Goal: Check status

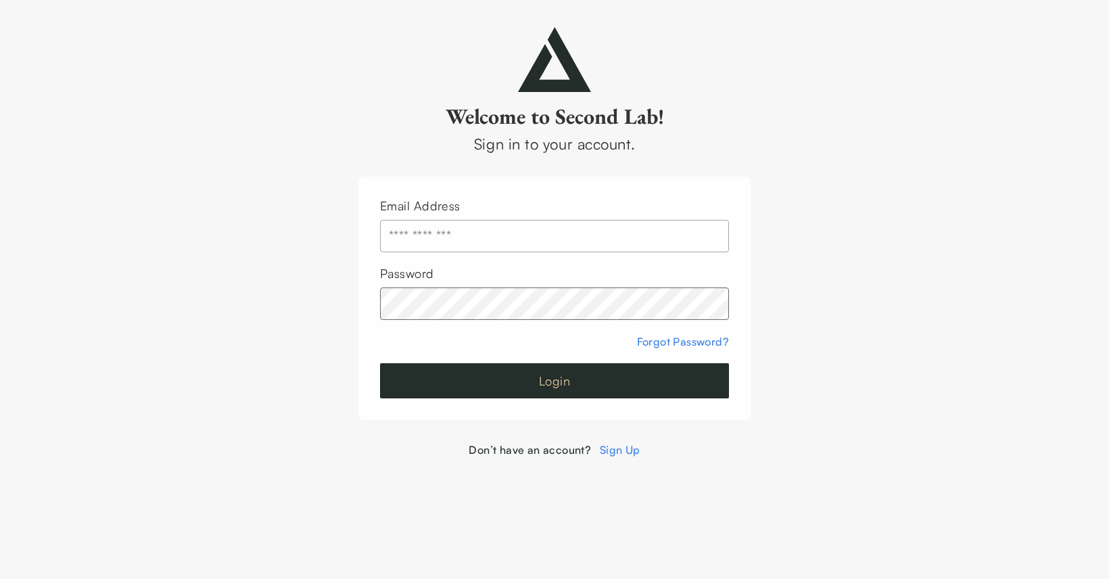
type input "**********"
click at [607, 379] on button "Login" at bounding box center [554, 380] width 349 height 35
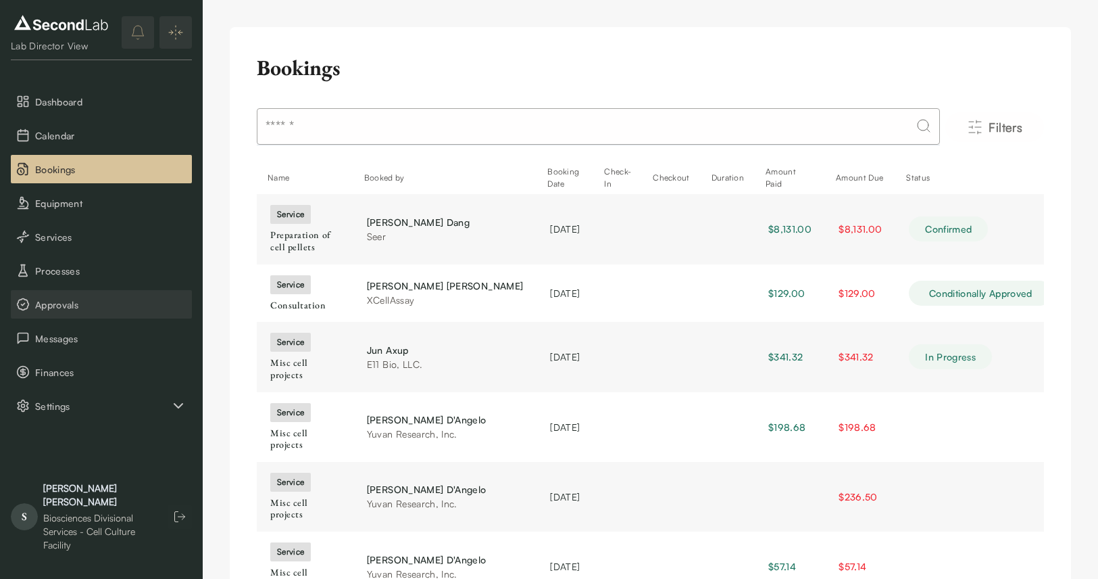
click at [103, 307] on span "Approvals" at bounding box center [110, 304] width 151 height 14
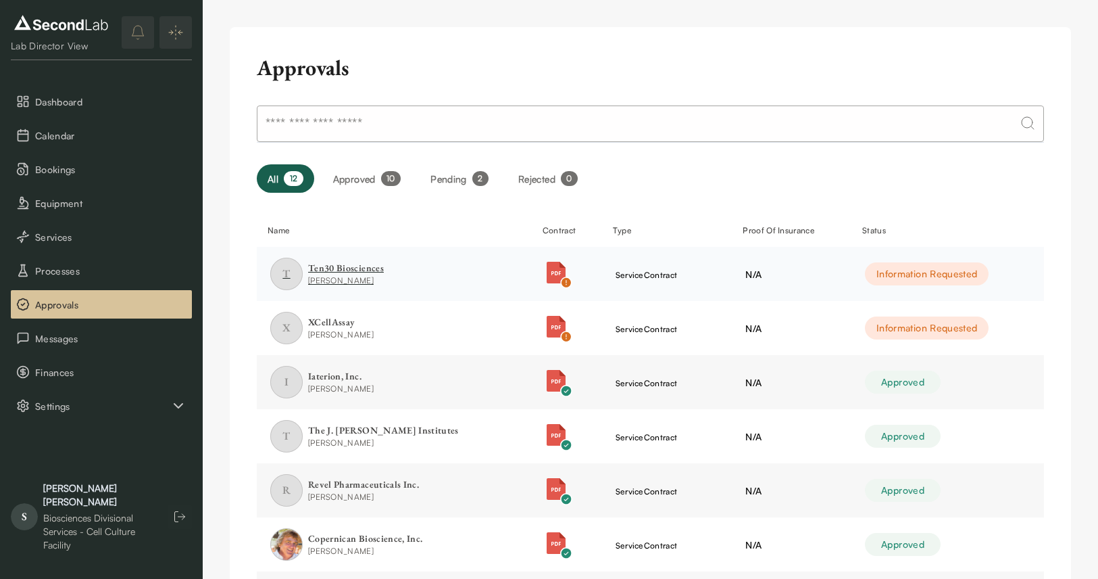
click at [362, 270] on div "Ten30 Biosciences" at bounding box center [346, 269] width 76 height 14
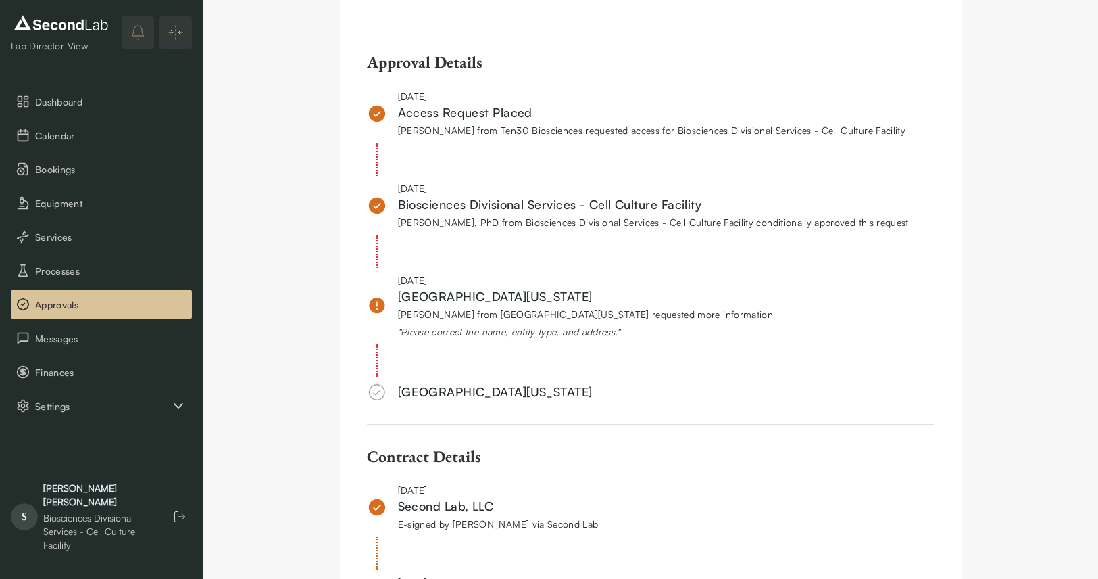
scroll to position [560, 0]
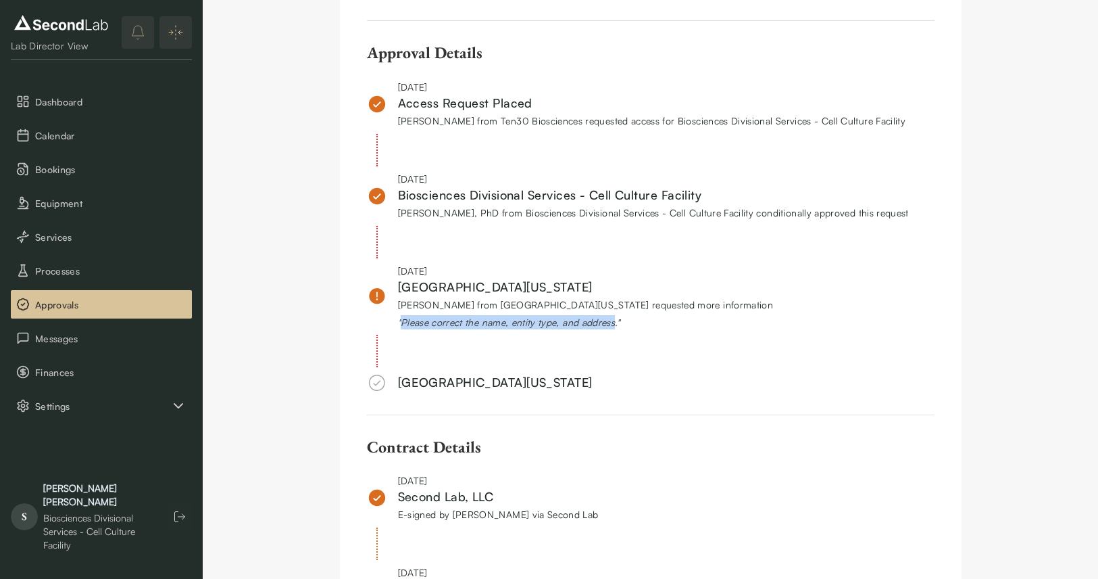
drag, startPoint x: 404, startPoint y: 323, endPoint x: 617, endPoint y: 326, distance: 213.6
click at [617, 326] on div "" Please correct the name, entity type, and address. "" at bounding box center [586, 322] width 376 height 14
copy div "Please correct the name, entity type, and address"
